Goal: Task Accomplishment & Management: Use online tool/utility

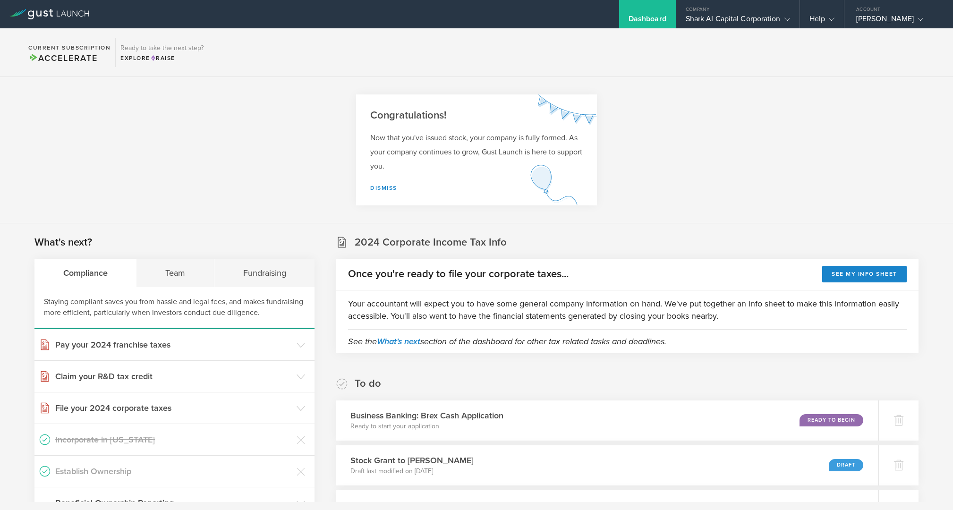
click at [720, 18] on div "Shark AI Capital Corporation" at bounding box center [738, 21] width 104 height 14
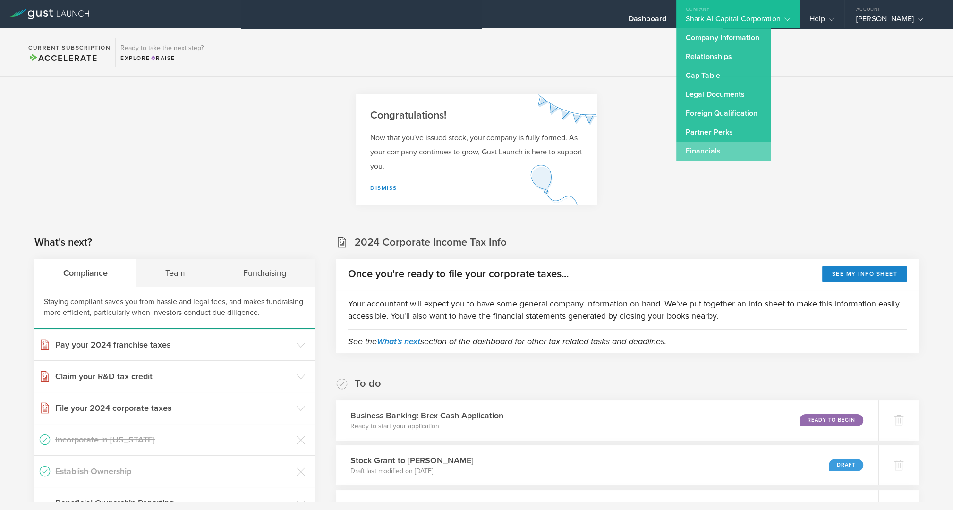
click at [716, 153] on link "Financials" at bounding box center [724, 151] width 94 height 19
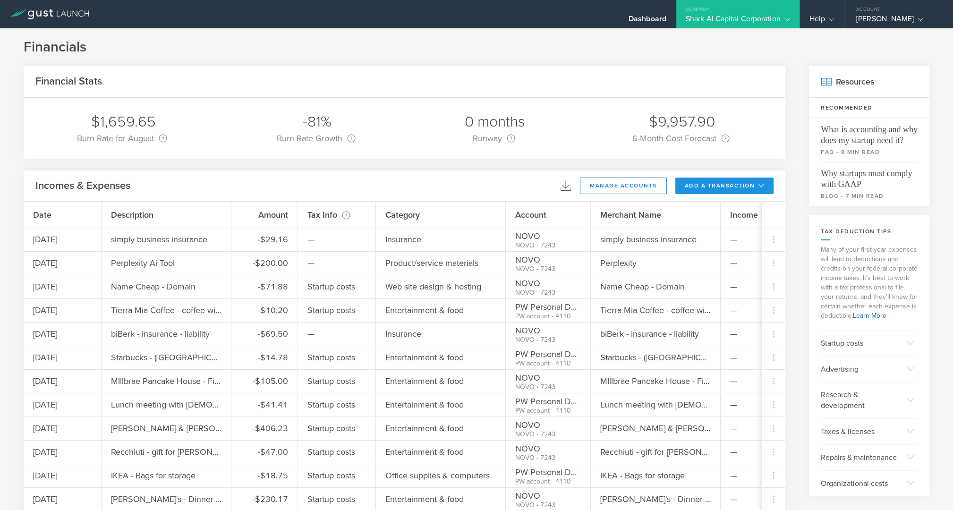
click at [706, 190] on button "add a transaction" at bounding box center [725, 186] width 99 height 17
click at [715, 203] on li "Add Expense" at bounding box center [742, 207] width 55 height 18
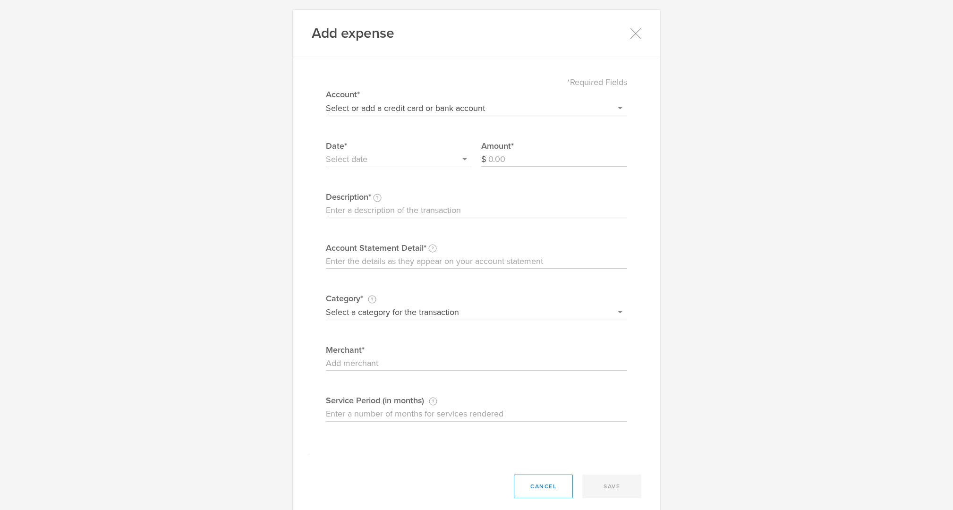
click at [326, 101] on select "Select or add a credit card or bank account Visa - 7587 BOFA Cash Reward PayPal…" at bounding box center [476, 108] width 301 height 15
select select "604f98b02dbcb20004567df2"
click option "NOVO" at bounding box center [0, 0] width 0 height 0
click at [539, 162] on input "Amount" at bounding box center [558, 159] width 139 height 15
type input "30.00"
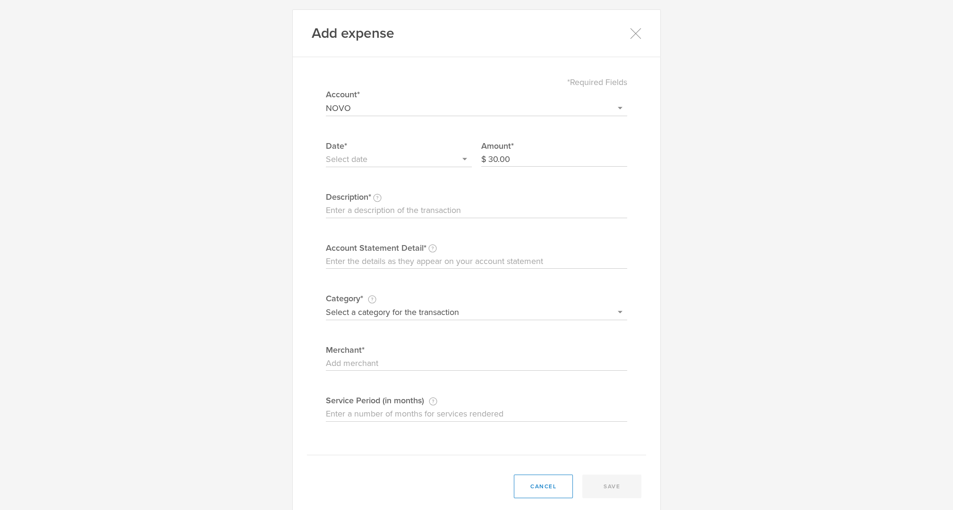
click at [428, 417] on input "Service Period (in months) If this expense is a subscription or contract, enter…" at bounding box center [476, 414] width 301 height 15
type input "3"
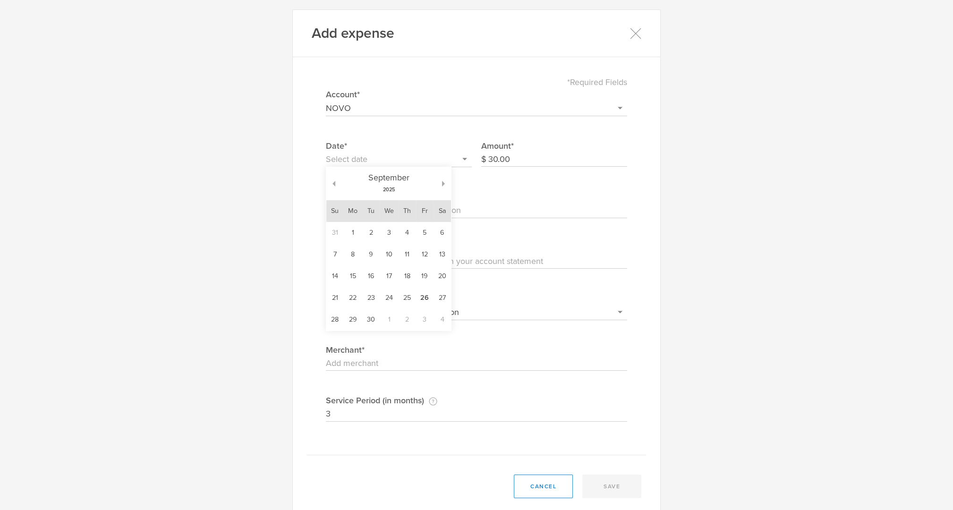
drag, startPoint x: 407, startPoint y: 157, endPoint x: 405, endPoint y: 162, distance: 5.1
click at [405, 162] on input "text" at bounding box center [399, 159] width 146 height 15
click at [422, 303] on td "26" at bounding box center [425, 298] width 18 height 22
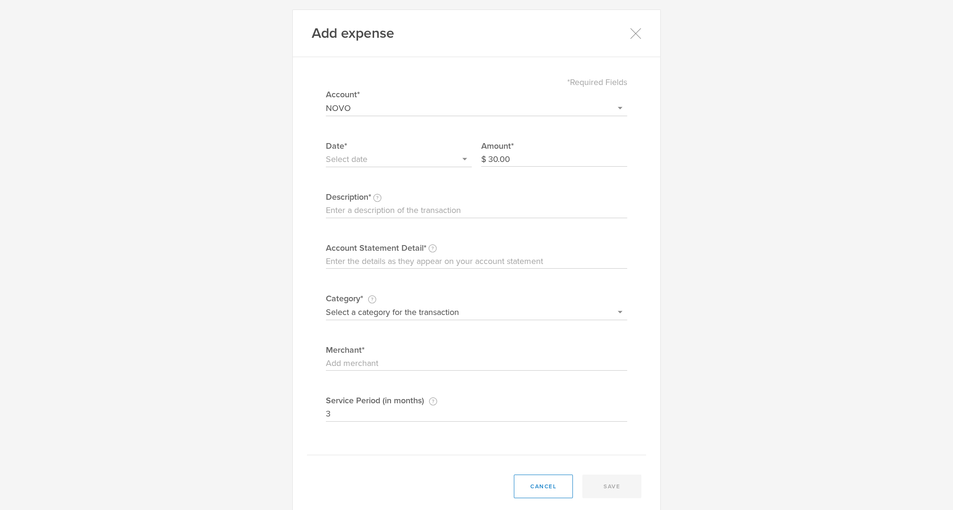
type input "[DATE]"
click at [415, 211] on input "Description This description is for your own reference." at bounding box center [476, 210] width 301 height 15
type input "[PERSON_NAME]"
click at [389, 262] on input "Account Statement Detail Write the full description as it appears on your bank …" at bounding box center [476, 261] width 301 height 15
drag, startPoint x: 367, startPoint y: 213, endPoint x: 284, endPoint y: 204, distance: 83.2
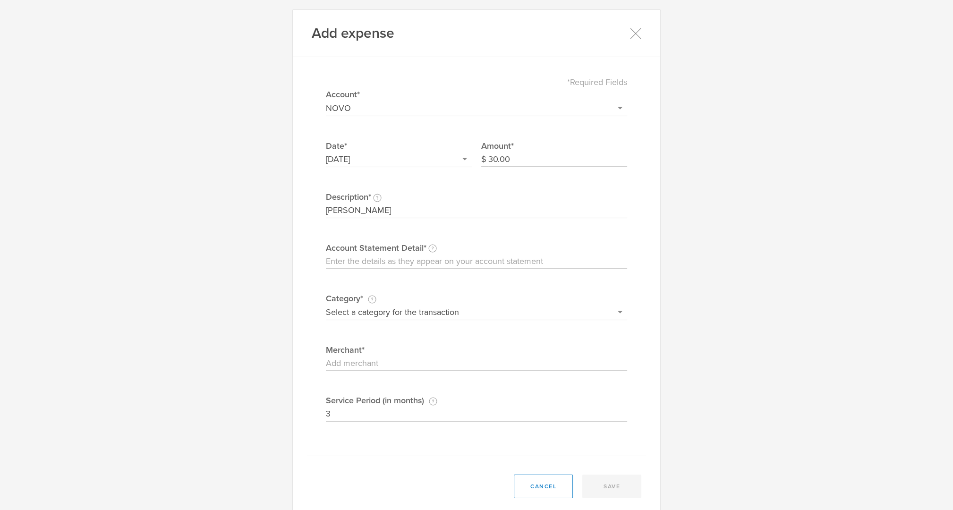
click at [326, 204] on input "[PERSON_NAME]" at bounding box center [476, 210] width 301 height 15
click at [354, 261] on input "Account Statement Detail Write the full description as it appears on your bank …" at bounding box center [476, 261] width 301 height 15
paste input "[PERSON_NAME]"
type input "[PERSON_NAME]"
click at [326, 305] on select "Select a category for the transaction Manufacturing equipment Product/service m…" at bounding box center [476, 312] width 301 height 15
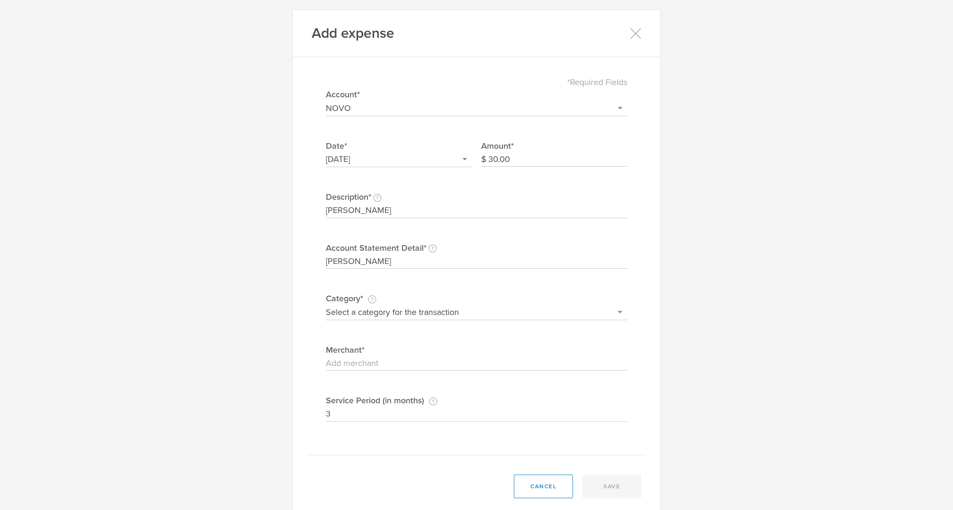
select select "Office supplies & computers"
click option "Office supplies & computers" at bounding box center [0, 0] width 0 height 0
click at [381, 361] on input "Merchant" at bounding box center [476, 363] width 301 height 15
drag, startPoint x: 361, startPoint y: 212, endPoint x: 336, endPoint y: 210, distance: 24.6
click at [326, 210] on input "[PERSON_NAME]" at bounding box center [476, 210] width 301 height 15
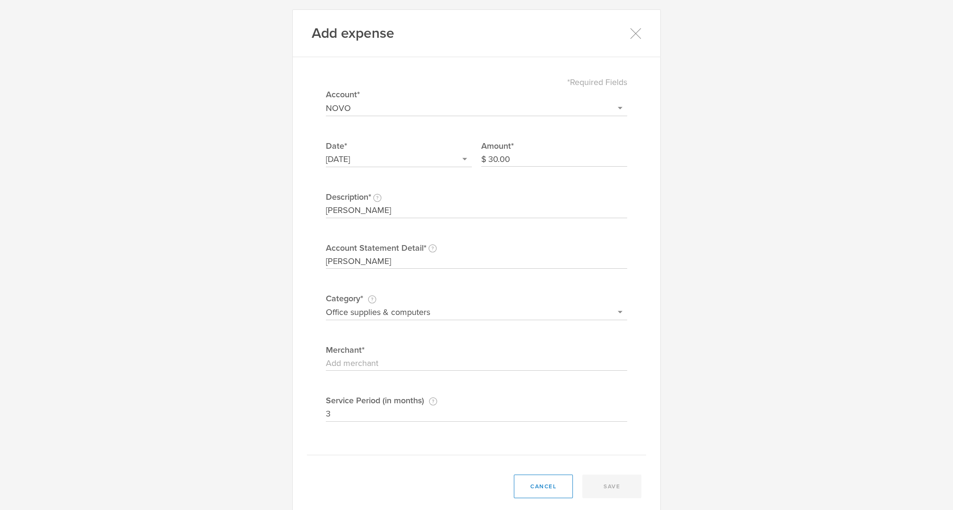
click at [352, 359] on input "Merchant" at bounding box center [476, 363] width 301 height 15
paste input "[PERSON_NAME]"
type input "[PERSON_NAME]"
click at [603, 489] on button "save" at bounding box center [612, 487] width 59 height 24
